Goal: Information Seeking & Learning: Learn about a topic

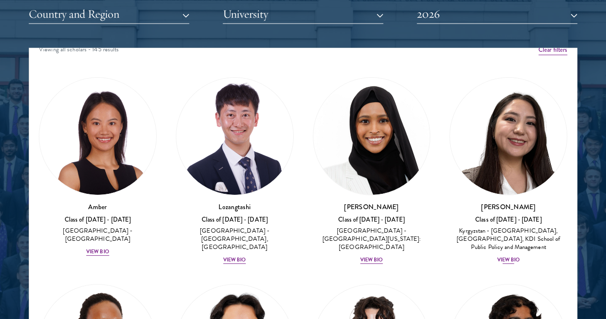
scroll to position [11, 0]
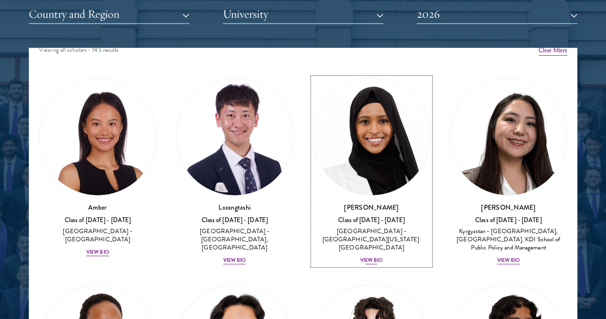
click at [313, 227] on div "[GEOGRAPHIC_DATA] - [GEOGRAPHIC_DATA][US_STATE]: [GEOGRAPHIC_DATA]" at bounding box center [372, 239] width 118 height 24
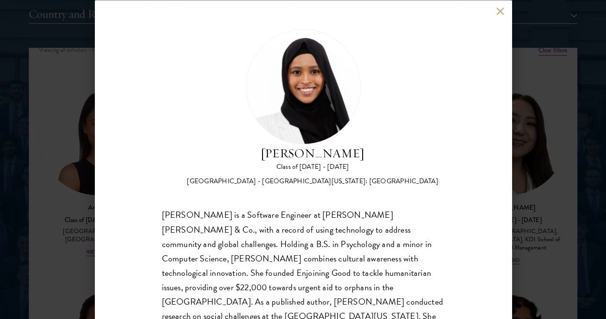
scroll to position [18, 0]
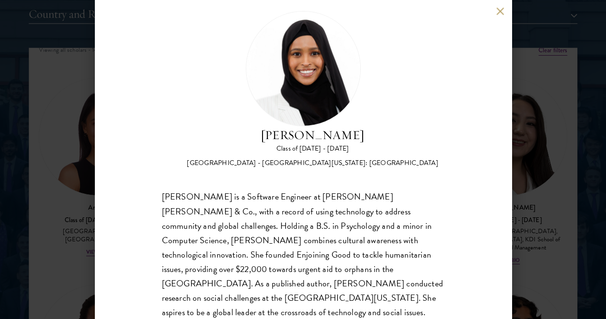
click at [300, 196] on div "[PERSON_NAME] is a Software Engineer at [PERSON_NAME] [PERSON_NAME] & Co., with…" at bounding box center [303, 262] width 283 height 144
click at [33, 158] on div "[PERSON_NAME] Class of [DATE] - [DATE] [GEOGRAPHIC_DATA] - [GEOGRAPHIC_DATA][US…" at bounding box center [303, 159] width 606 height 319
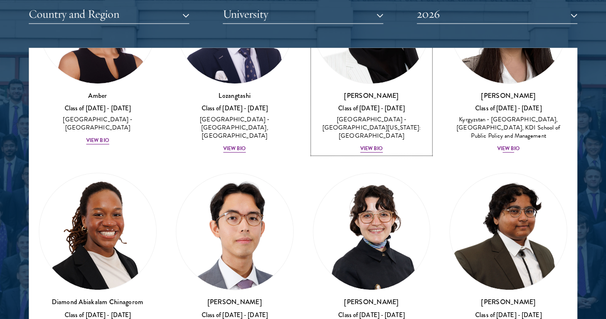
scroll to position [30, 0]
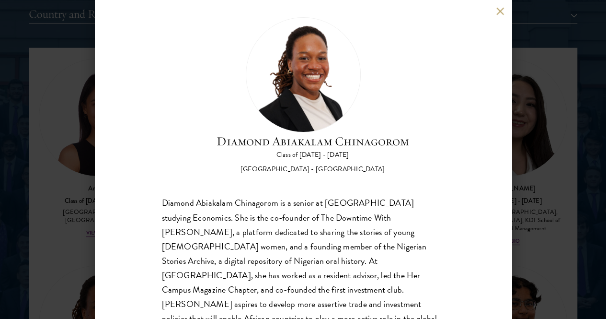
scroll to position [18, 0]
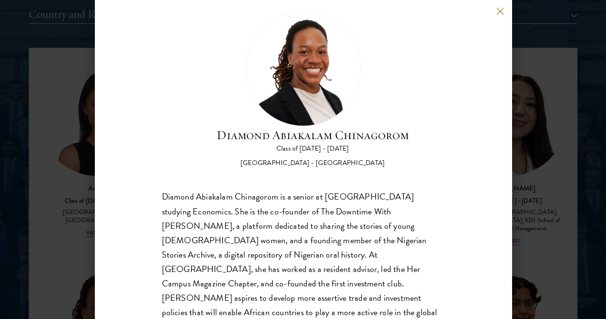
click at [60, 203] on div "Diamond Abiakalam [GEOGRAPHIC_DATA] Class of [DATE] - [DATE] [GEOGRAPHIC_DATA] …" at bounding box center [303, 159] width 606 height 319
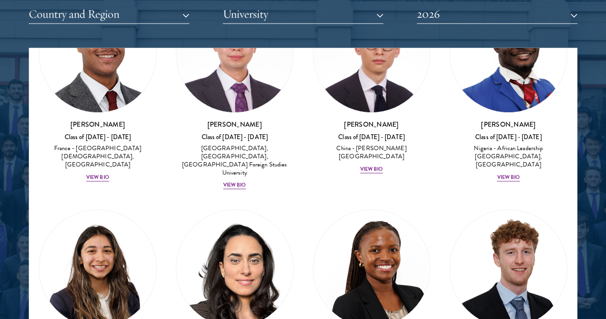
scroll to position [4166, 0]
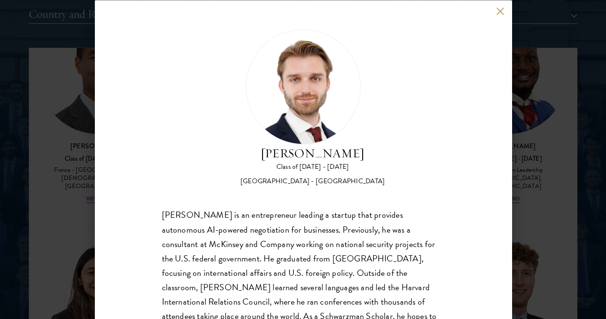
click at [55, 155] on div "[PERSON_NAME] Class of [DATE] - [DATE] [GEOGRAPHIC_DATA] - [GEOGRAPHIC_DATA] [P…" at bounding box center [303, 159] width 606 height 319
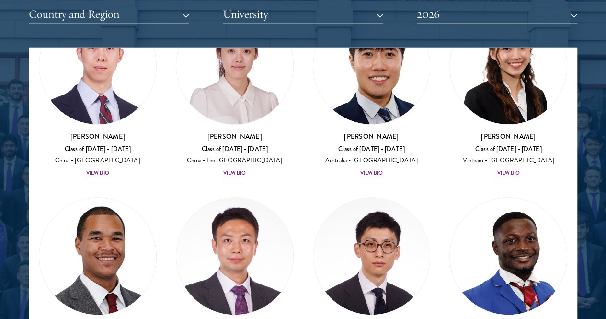
scroll to position [3796, 0]
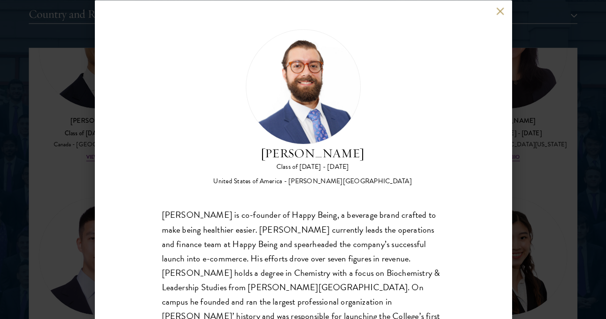
scroll to position [18, 0]
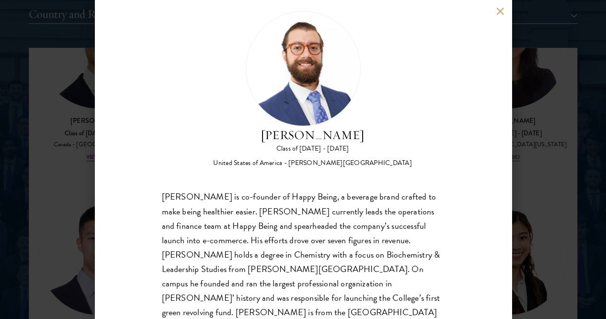
click at [279, 190] on div "[PERSON_NAME] is co-founder of Happy Being, a beverage brand crafted to make be…" at bounding box center [303, 262] width 283 height 144
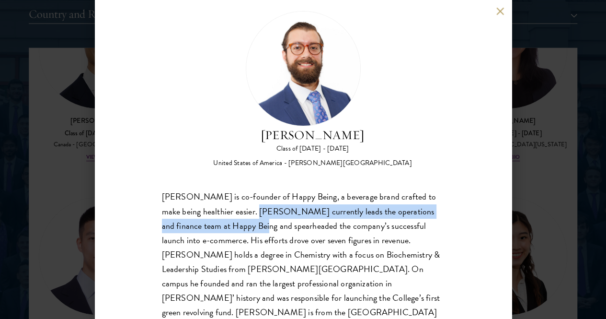
drag, startPoint x: 279, startPoint y: 168, endPoint x: 295, endPoint y: 192, distance: 28.7
click at [295, 192] on div "[PERSON_NAME] is co-founder of Happy Being, a beverage brand crafted to make be…" at bounding box center [303, 262] width 283 height 144
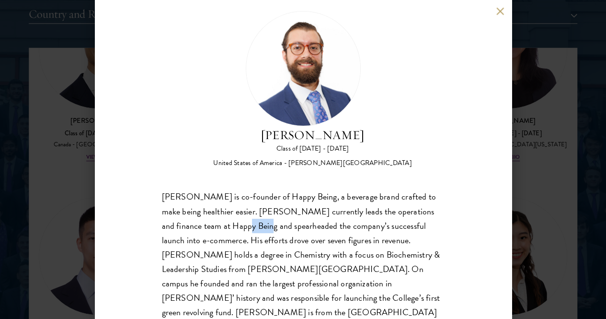
click at [295, 192] on div "[PERSON_NAME] is co-founder of Happy Being, a beverage brand crafted to make be…" at bounding box center [303, 262] width 283 height 144
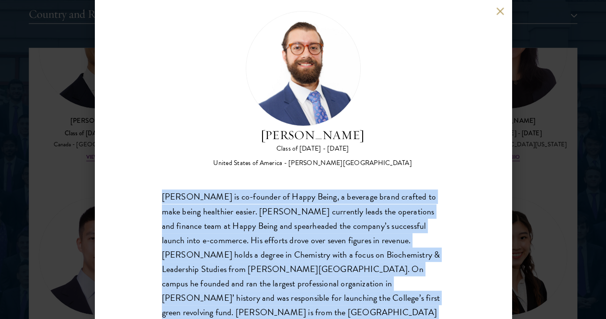
click at [295, 192] on div "[PERSON_NAME] is co-founder of Happy Being, a beverage brand crafted to make be…" at bounding box center [303, 262] width 283 height 144
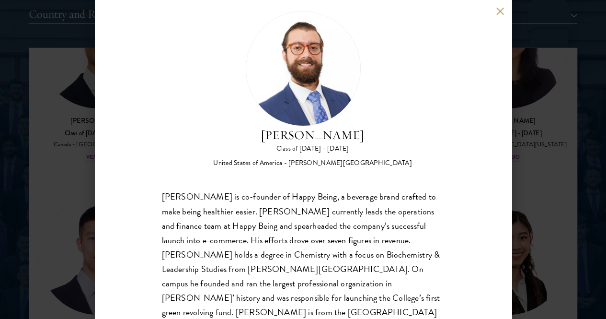
click at [46, 157] on div "[PERSON_NAME] Class of [DATE] - [DATE] [GEOGRAPHIC_DATA] - [PERSON_NAME][GEOGRA…" at bounding box center [303, 159] width 606 height 319
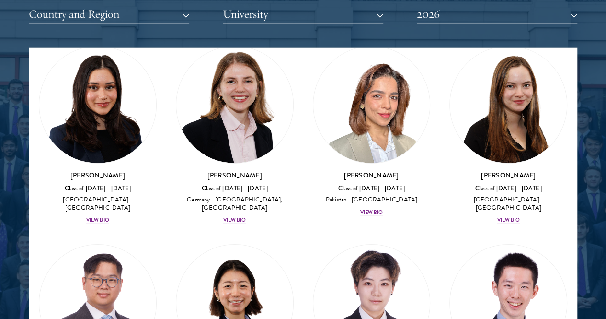
scroll to position [3188, 0]
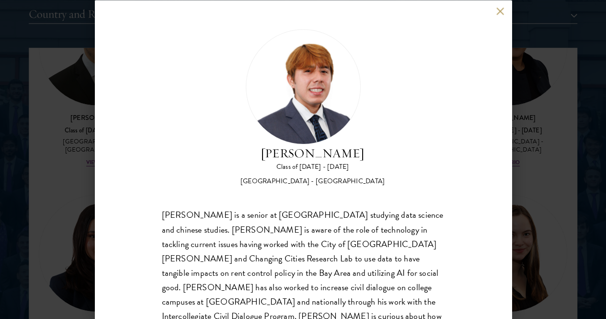
scroll to position [18, 0]
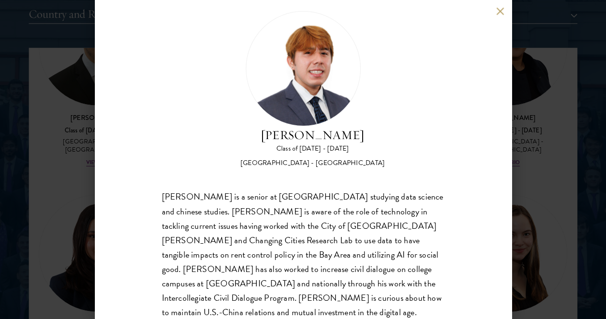
click at [73, 126] on div "[PERSON_NAME] Class of [DATE] - [DATE] [GEOGRAPHIC_DATA] - [GEOGRAPHIC_DATA] [P…" at bounding box center [303, 159] width 606 height 319
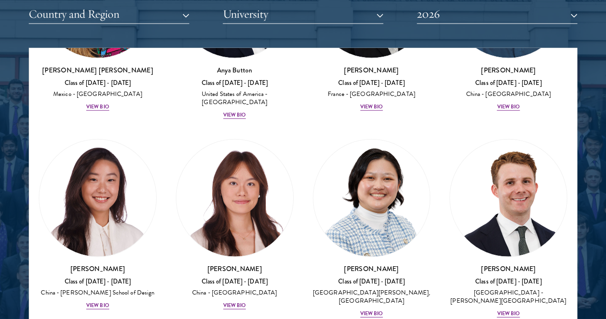
scroll to position [1178, 0]
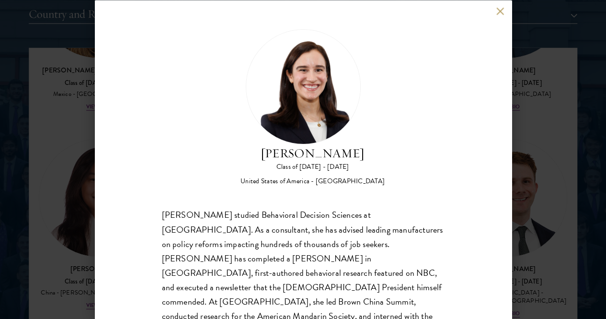
scroll to position [34, 0]
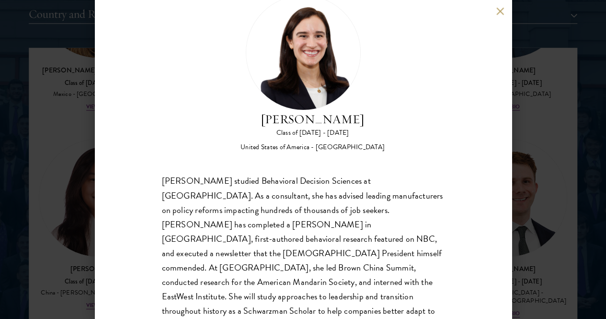
click at [17, 190] on div "[PERSON_NAME] Class of [DATE] - [DATE] [GEOGRAPHIC_DATA] - [GEOGRAPHIC_DATA] [P…" at bounding box center [303, 159] width 606 height 319
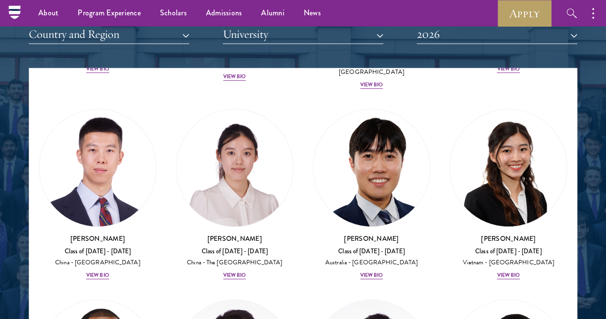
scroll to position [1167, 0]
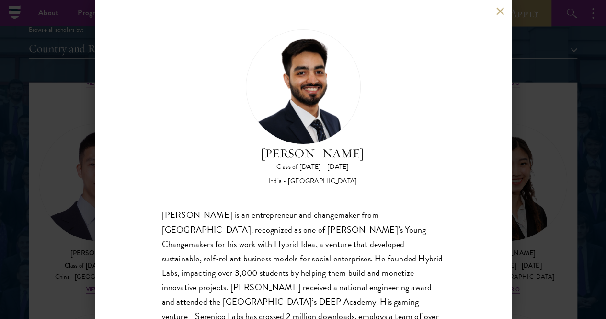
click at [19, 179] on div "[PERSON_NAME] Class of [DATE] - [DATE] [GEOGRAPHIC_DATA] - [GEOGRAPHIC_DATA] [P…" at bounding box center [303, 159] width 606 height 319
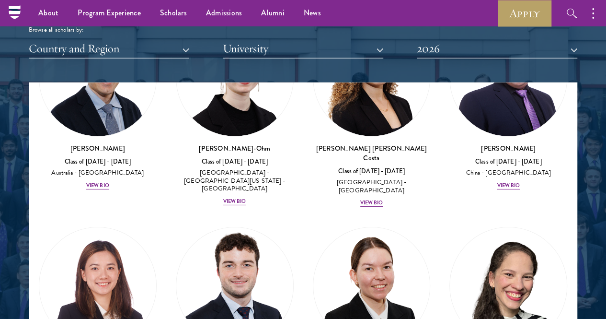
scroll to position [1662, 0]
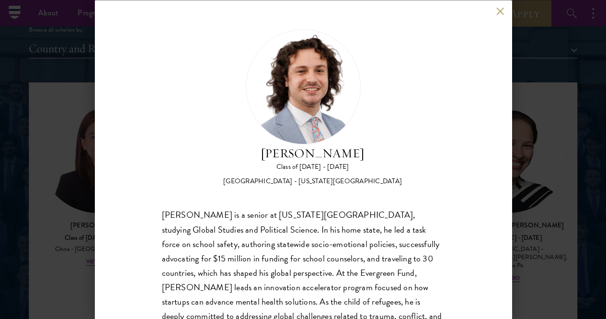
click at [57, 206] on div "[PERSON_NAME] Class of [DATE] - [DATE] [GEOGRAPHIC_DATA] - [US_STATE][GEOGRAPHI…" at bounding box center [303, 159] width 606 height 319
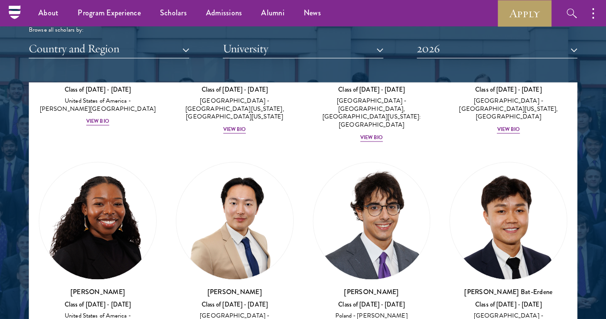
scroll to position [743, 0]
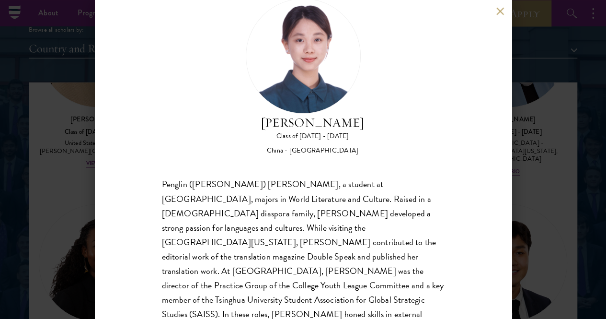
scroll to position [34, 0]
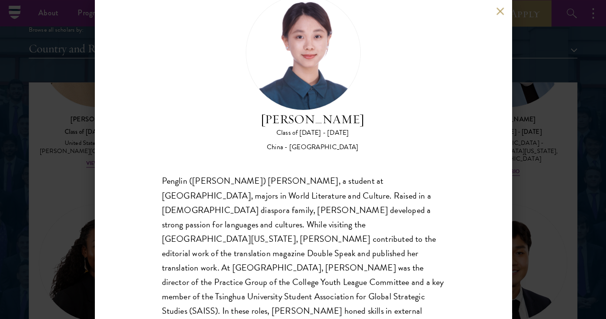
click at [501, 13] on button at bounding box center [500, 11] width 8 height 8
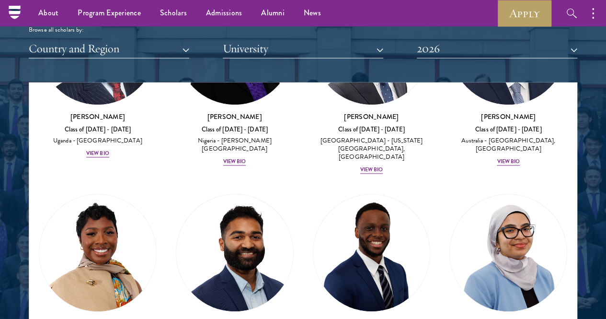
scroll to position [541, 0]
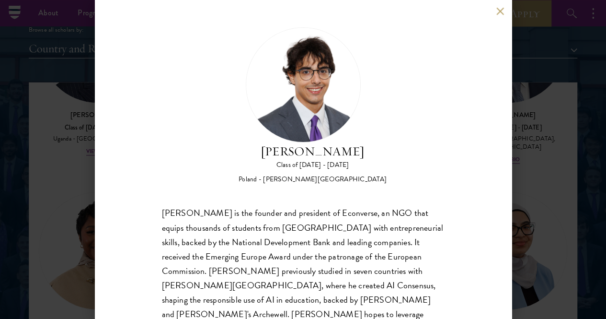
scroll to position [2, 0]
click at [497, 12] on button at bounding box center [500, 11] width 8 height 8
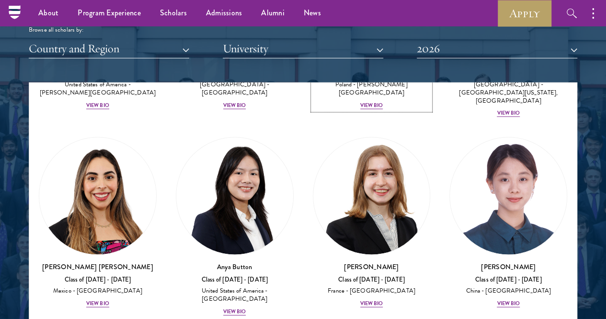
scroll to position [1075, 0]
